Goal: Task Accomplishment & Management: Manage account settings

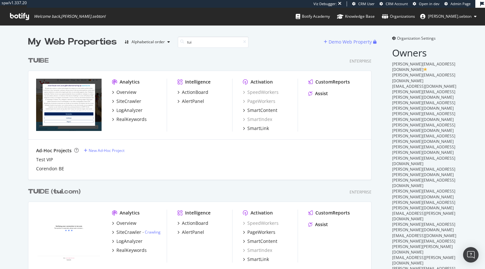
scroll to position [62, 0]
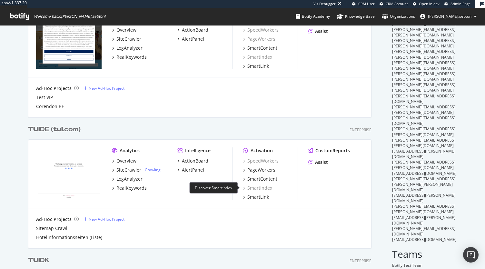
type input "tui"
click at [257, 189] on div "SmartIndex" at bounding box center [257, 188] width 29 height 6
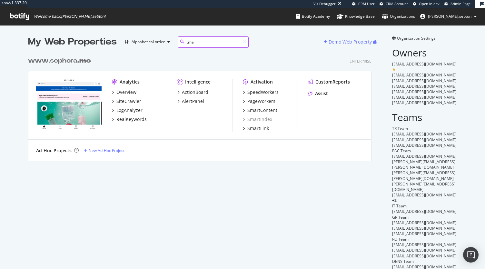
scroll to position [108, 344]
type input ".me"
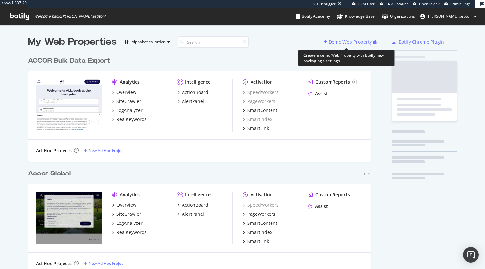
scroll to position [1389, 344]
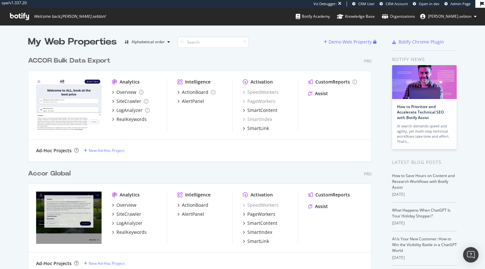
click at [57, 175] on div "Accor Global" at bounding box center [49, 173] width 43 height 9
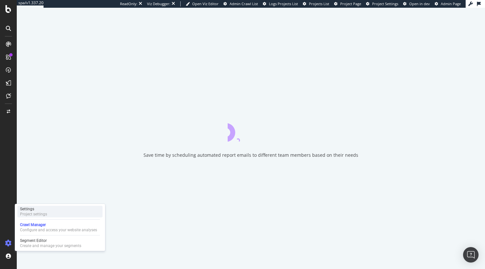
click at [40, 211] on div "Settings" at bounding box center [33, 208] width 27 height 5
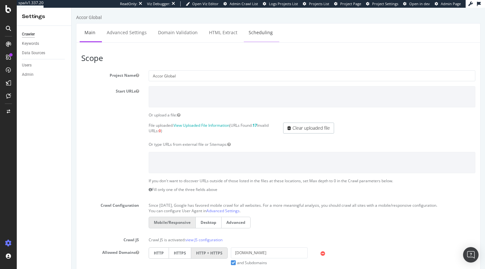
click at [259, 34] on link "Scheduling" at bounding box center [261, 33] width 34 height 18
